Goal: Information Seeking & Learning: Learn about a topic

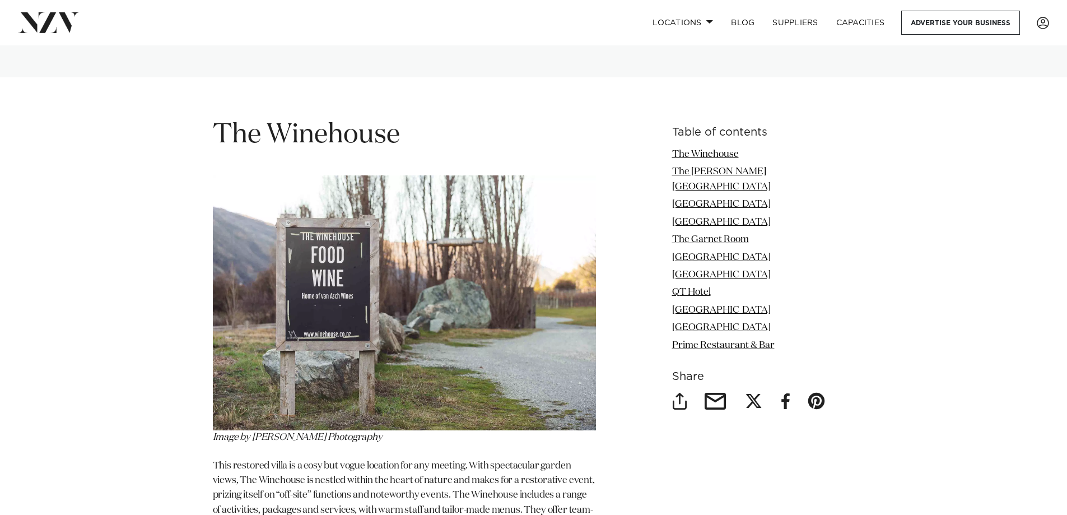
scroll to position [1736, 0]
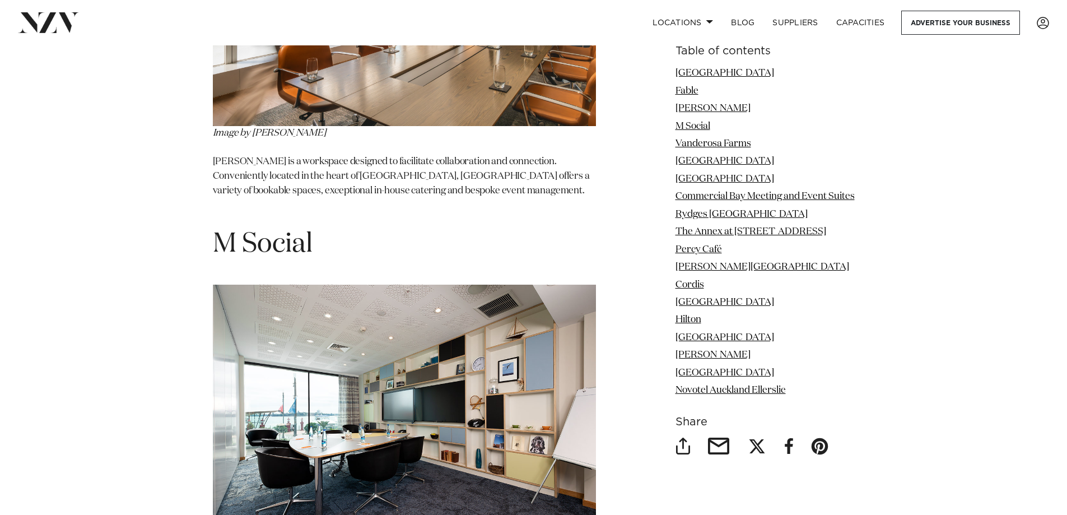
scroll to position [2744, 0]
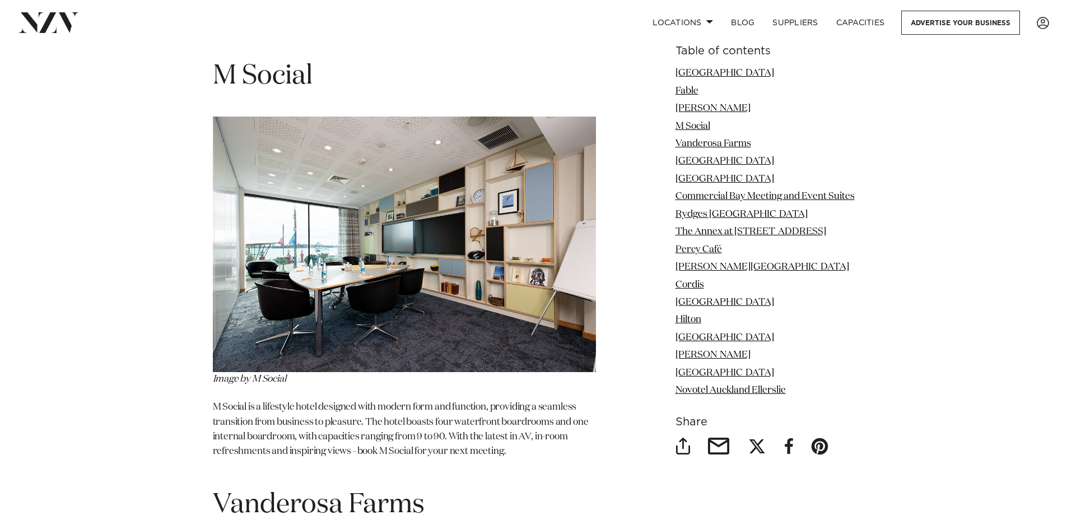
click at [442, 400] on p "M Social is a lifestyle hotel designed with modern form and function, providing…" at bounding box center [404, 437] width 383 height 74
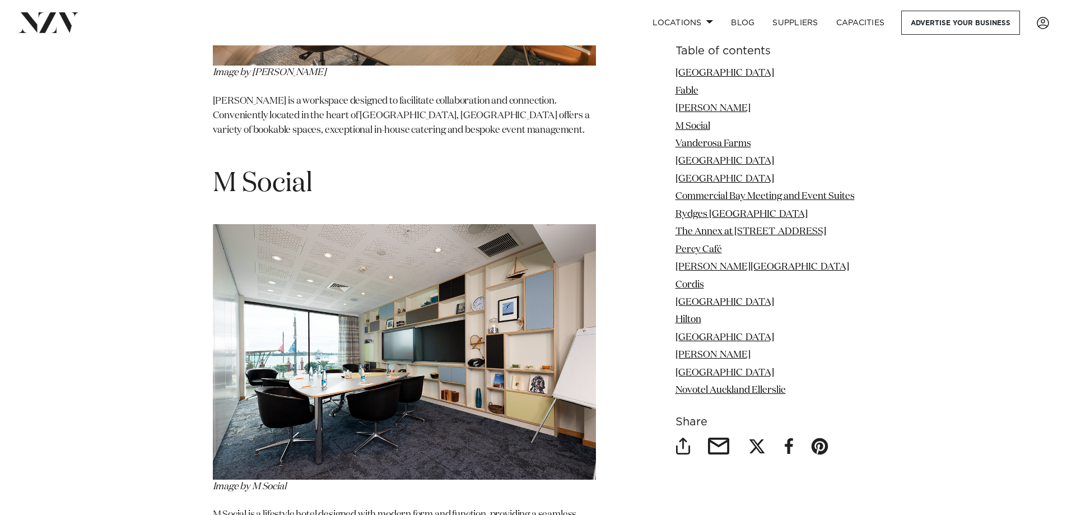
scroll to position [2632, 0]
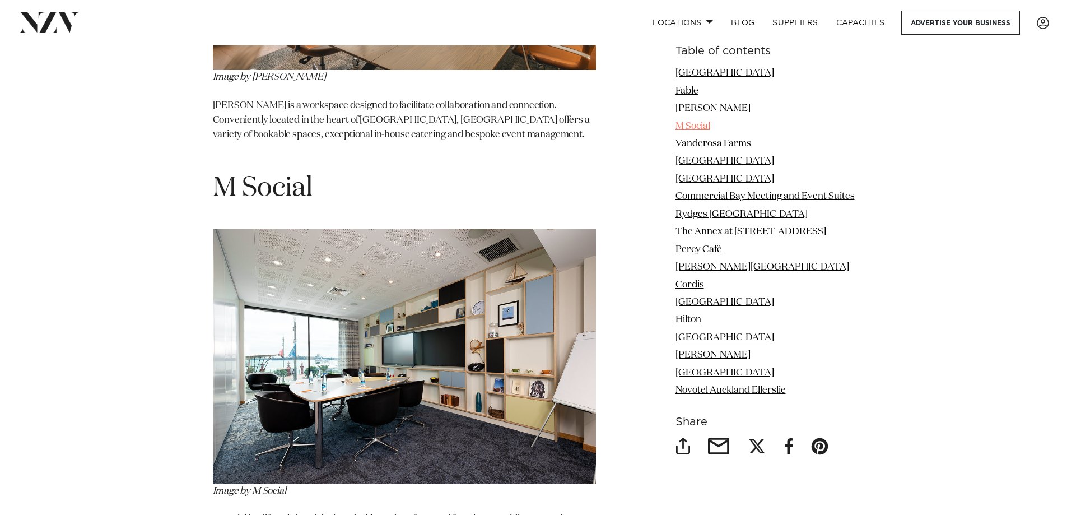
drag, startPoint x: 699, startPoint y: 120, endPoint x: 694, endPoint y: 124, distance: 6.1
click at [694, 124] on link "M Social" at bounding box center [692, 126] width 35 height 10
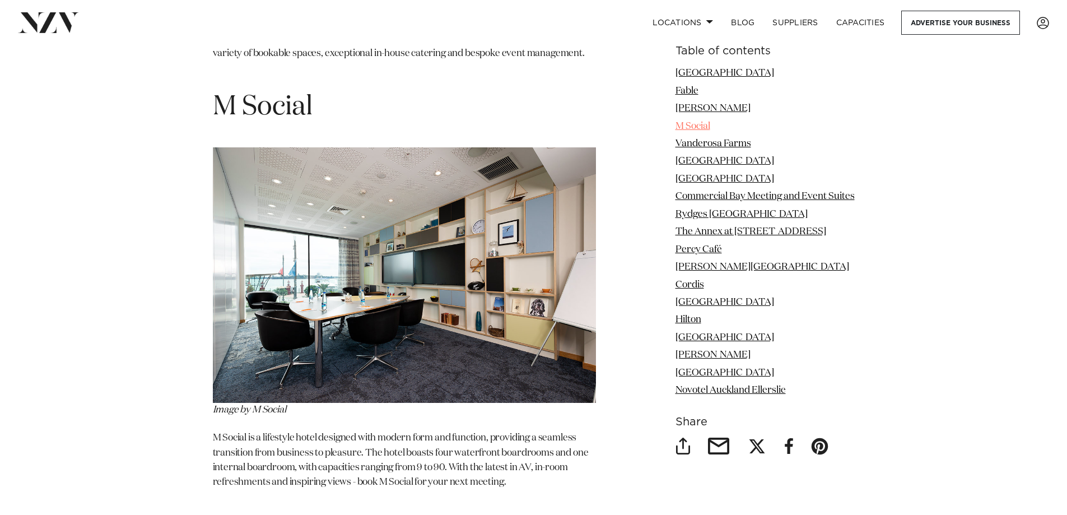
scroll to position [2722, 0]
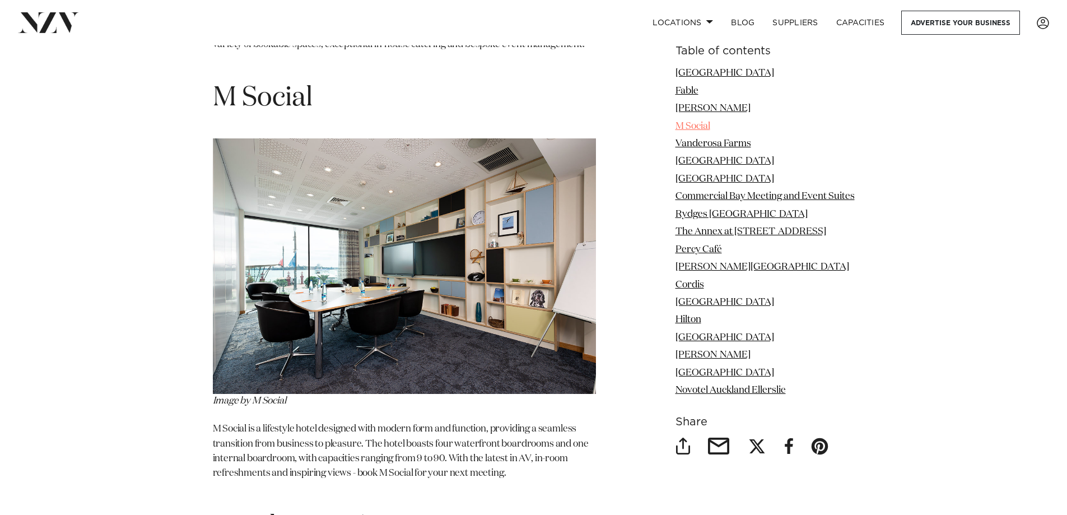
click at [694, 126] on link "M Social" at bounding box center [692, 126] width 35 height 10
drag, startPoint x: 325, startPoint y: 55, endPoint x: 204, endPoint y: 59, distance: 121.6
copy h1 "M Social"
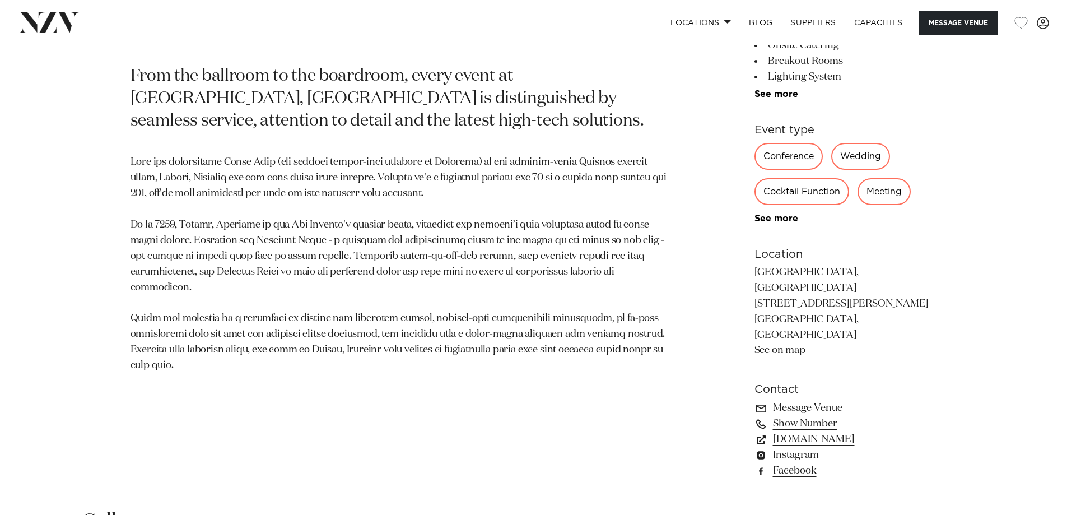
scroll to position [672, 0]
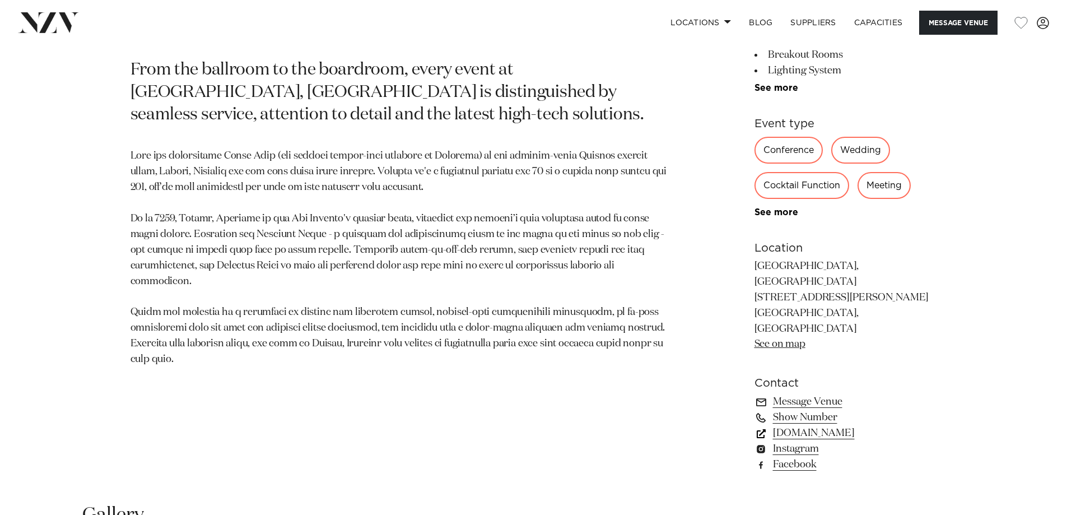
click at [819, 425] on link "www.cordishotels.com" at bounding box center [845, 433] width 183 height 16
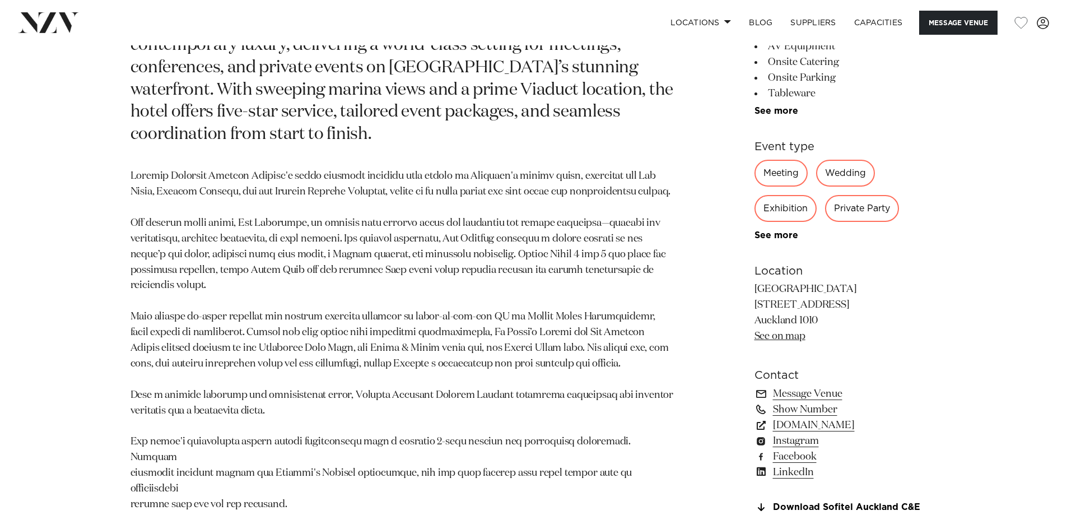
scroll to position [784, 0]
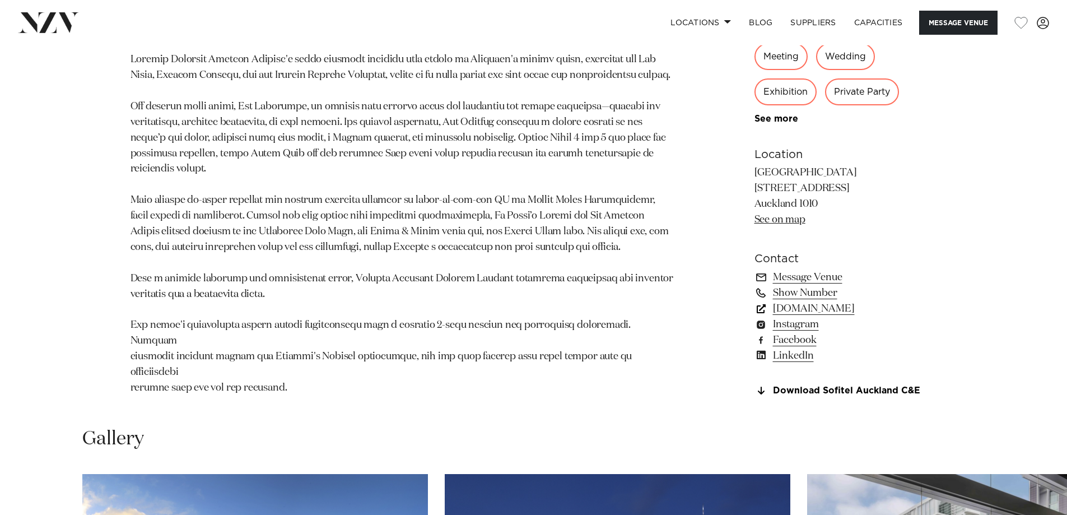
click at [839, 316] on link "www.sofitel-auckland.com" at bounding box center [845, 309] width 183 height 16
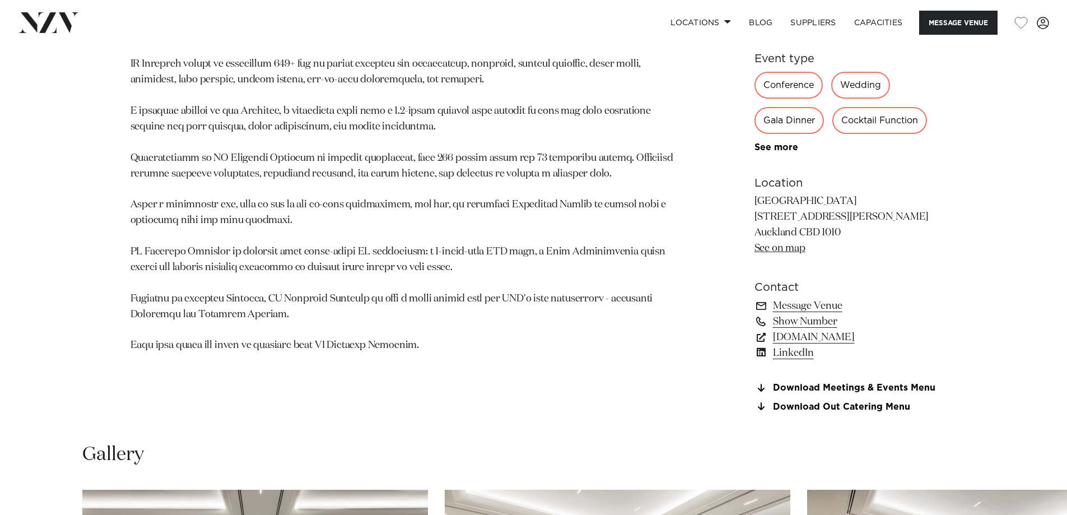
scroll to position [840, 0]
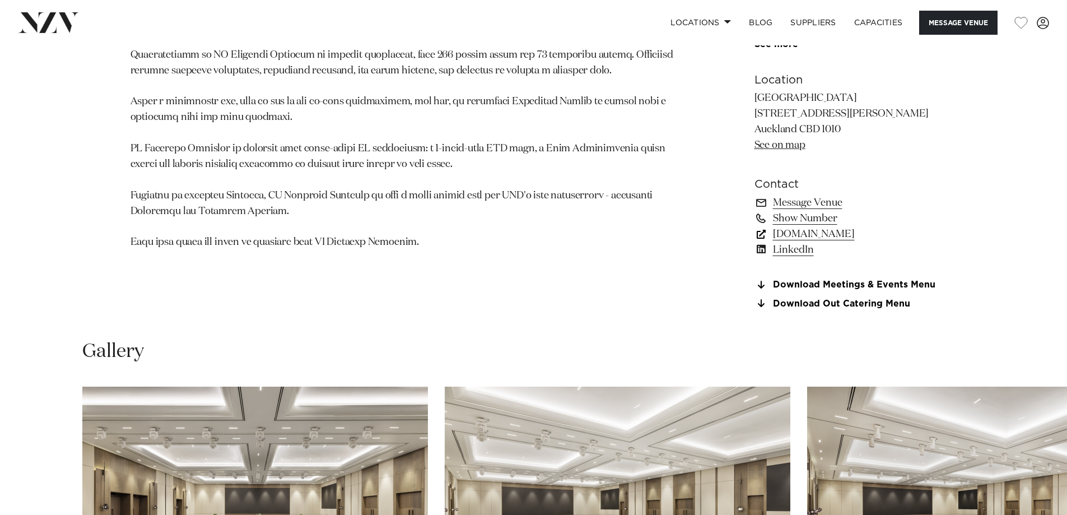
click at [838, 237] on link "[DOMAIN_NAME]" at bounding box center [845, 234] width 183 height 16
